Goal: Find specific page/section

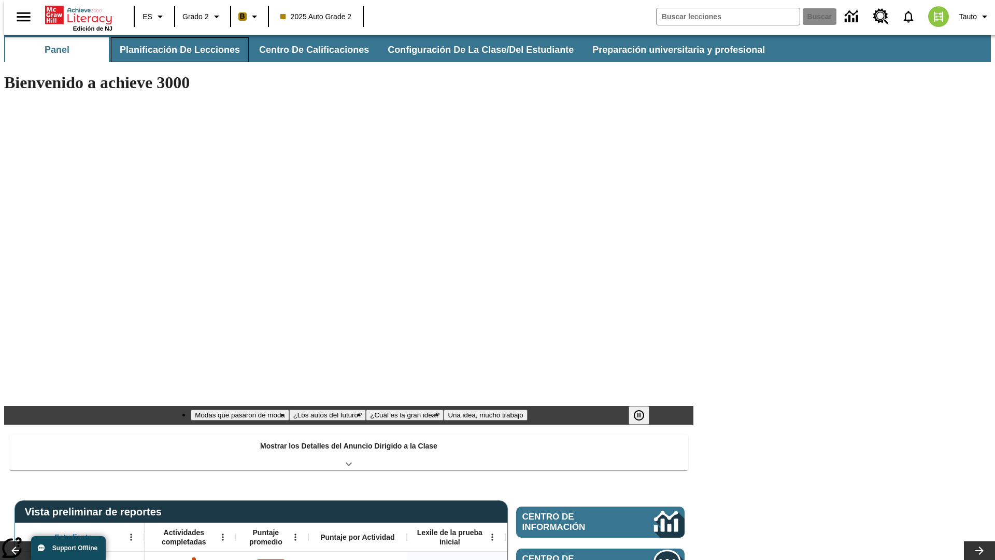
click at [174, 50] on button "Planificación de lecciones" at bounding box center [180, 49] width 138 height 25
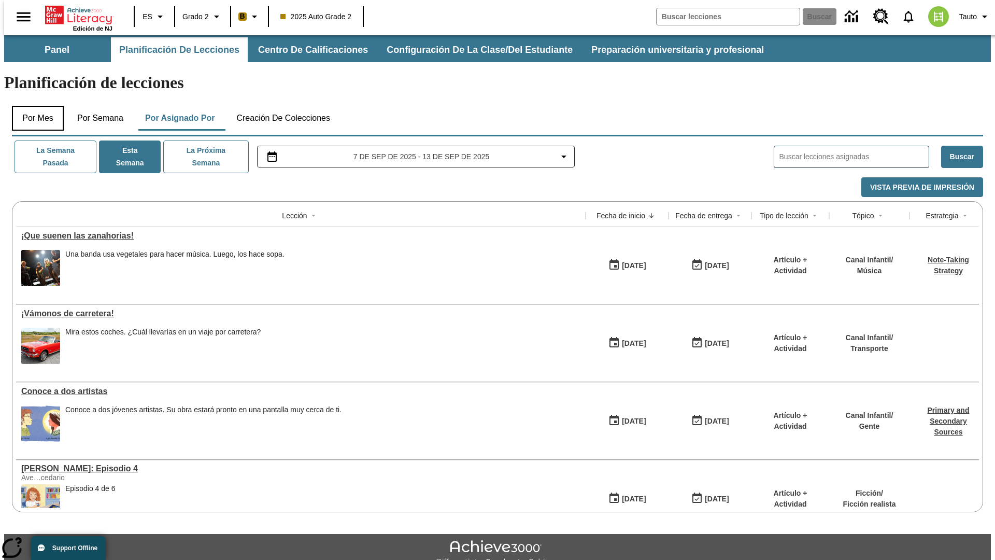
click at [34, 106] on button "Por mes" at bounding box center [38, 118] width 52 height 25
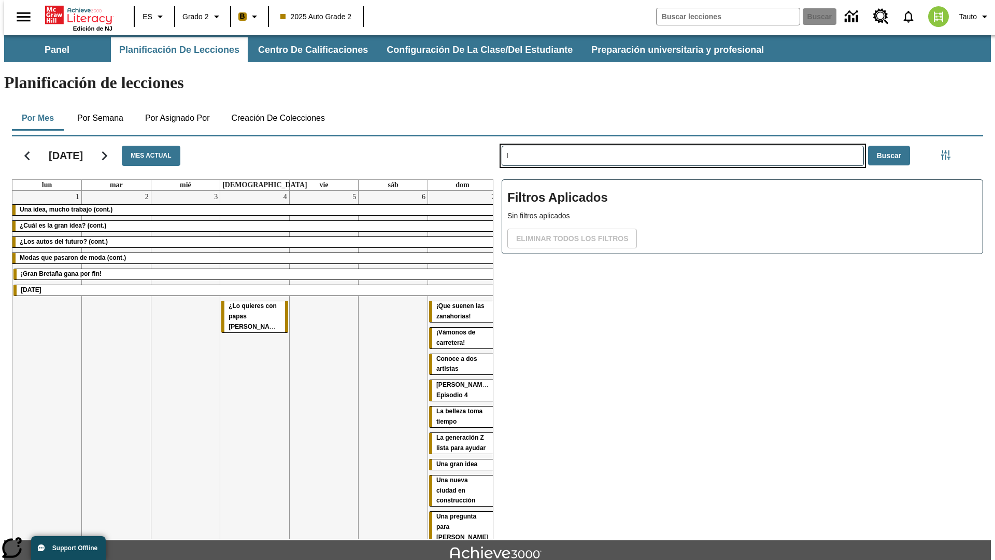
type input "I"
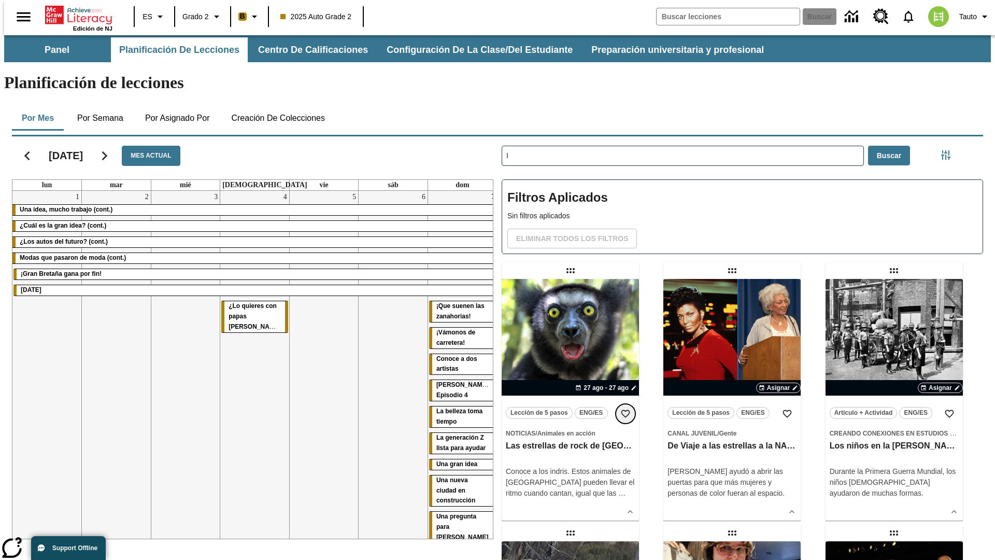
click at [625, 408] on icon "Añadir a mis Favoritas" at bounding box center [625, 413] width 10 height 10
click at [75, 14] on icon "Portada" at bounding box center [79, 15] width 69 height 21
